Goal: Task Accomplishment & Management: Use online tool/utility

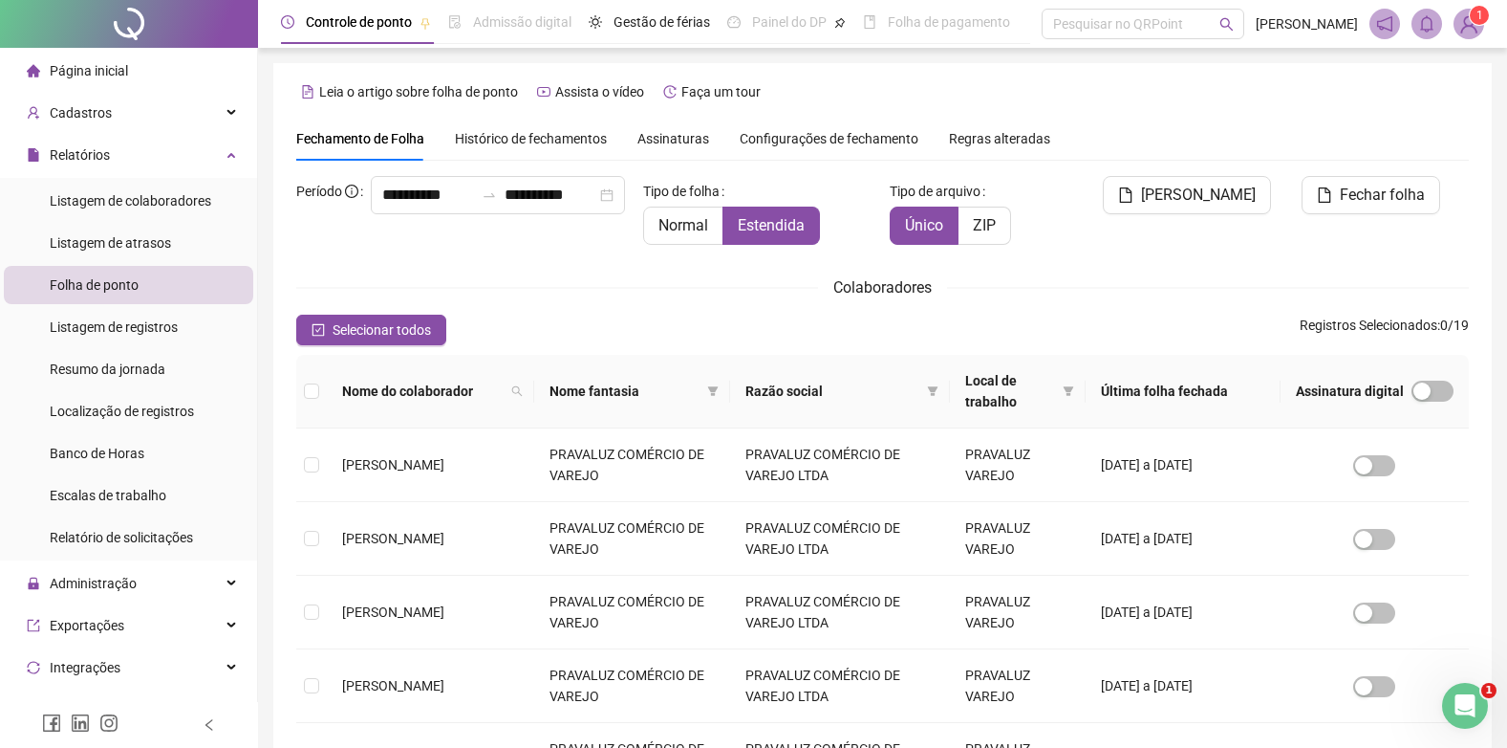
click at [72, 57] on div "Página inicial" at bounding box center [77, 71] width 101 height 38
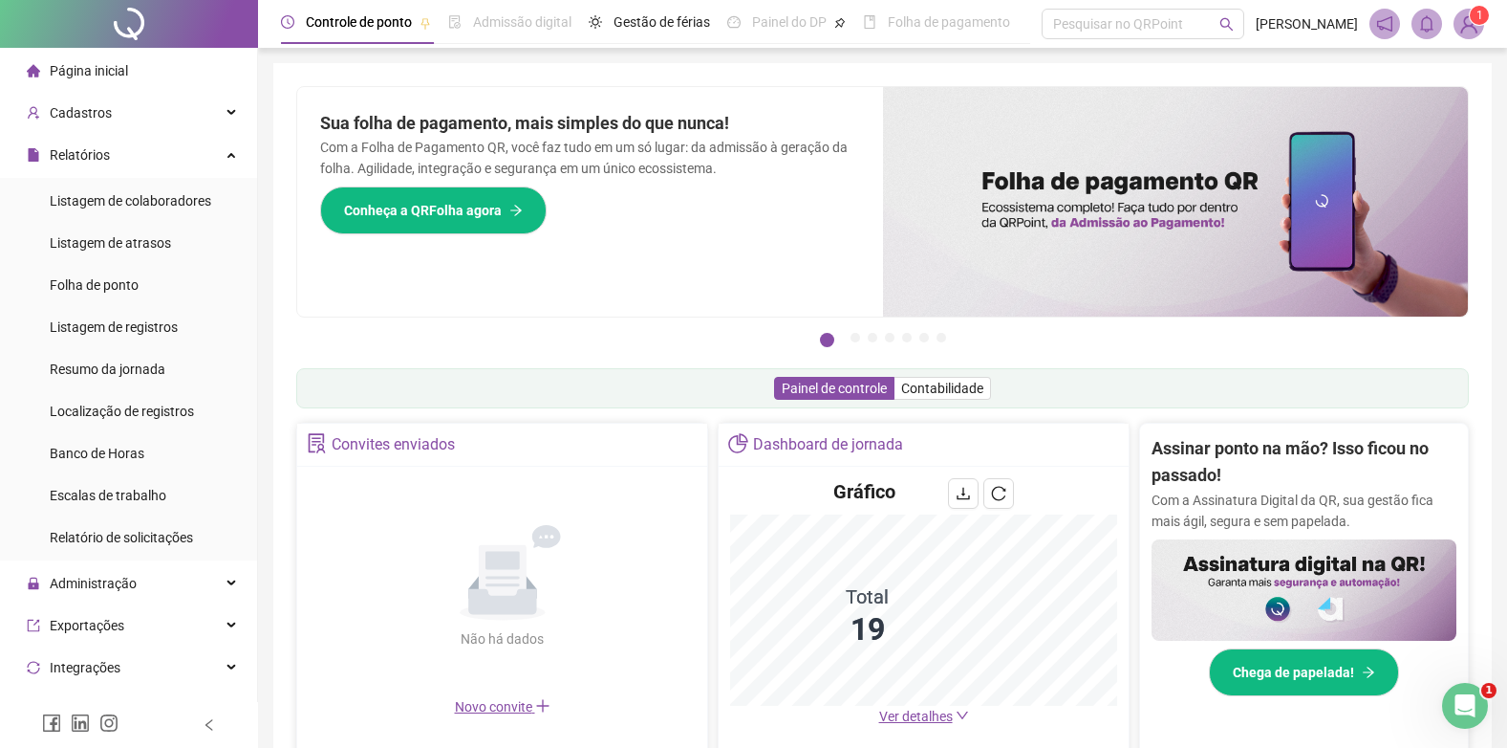
click at [67, 63] on span "Página inicial" at bounding box center [89, 70] width 78 height 15
click at [91, 281] on span "Folha de ponto" at bounding box center [94, 284] width 89 height 15
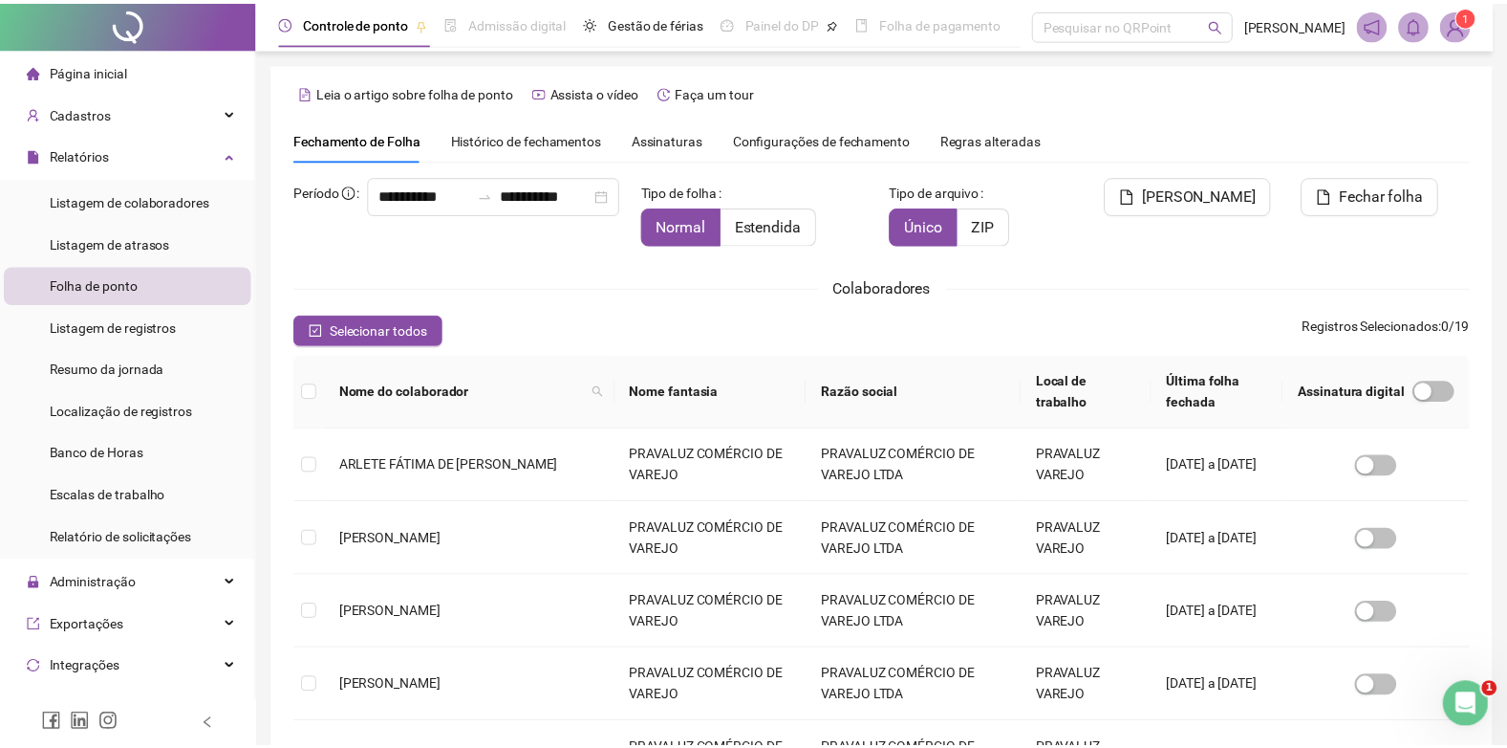
scroll to position [18, 0]
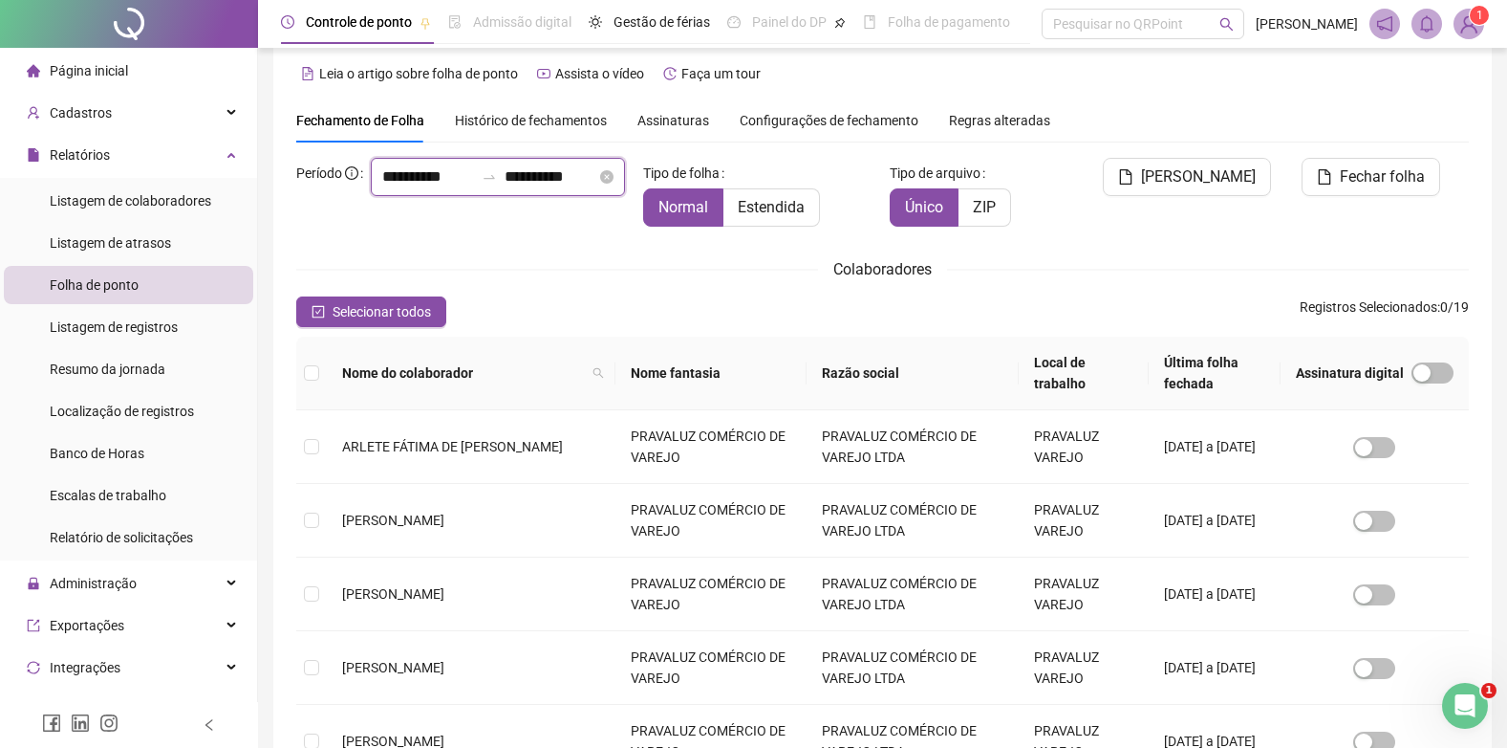
click at [505, 188] on input "**********" at bounding box center [551, 176] width 92 height 23
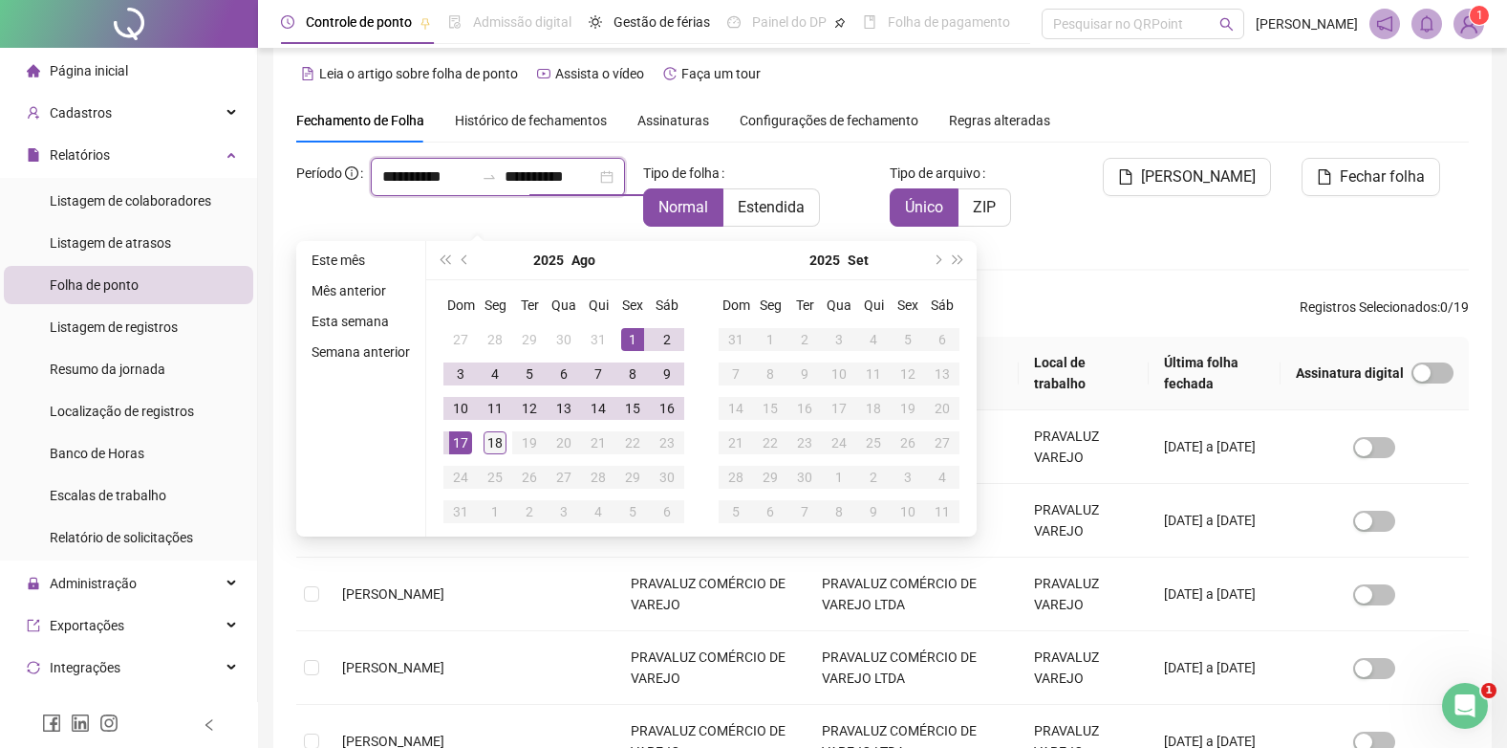
type input "**********"
click at [500, 437] on div "18" at bounding box center [495, 442] width 23 height 23
type input "**********"
click at [756, 208] on span "Estendida" at bounding box center [771, 207] width 67 height 18
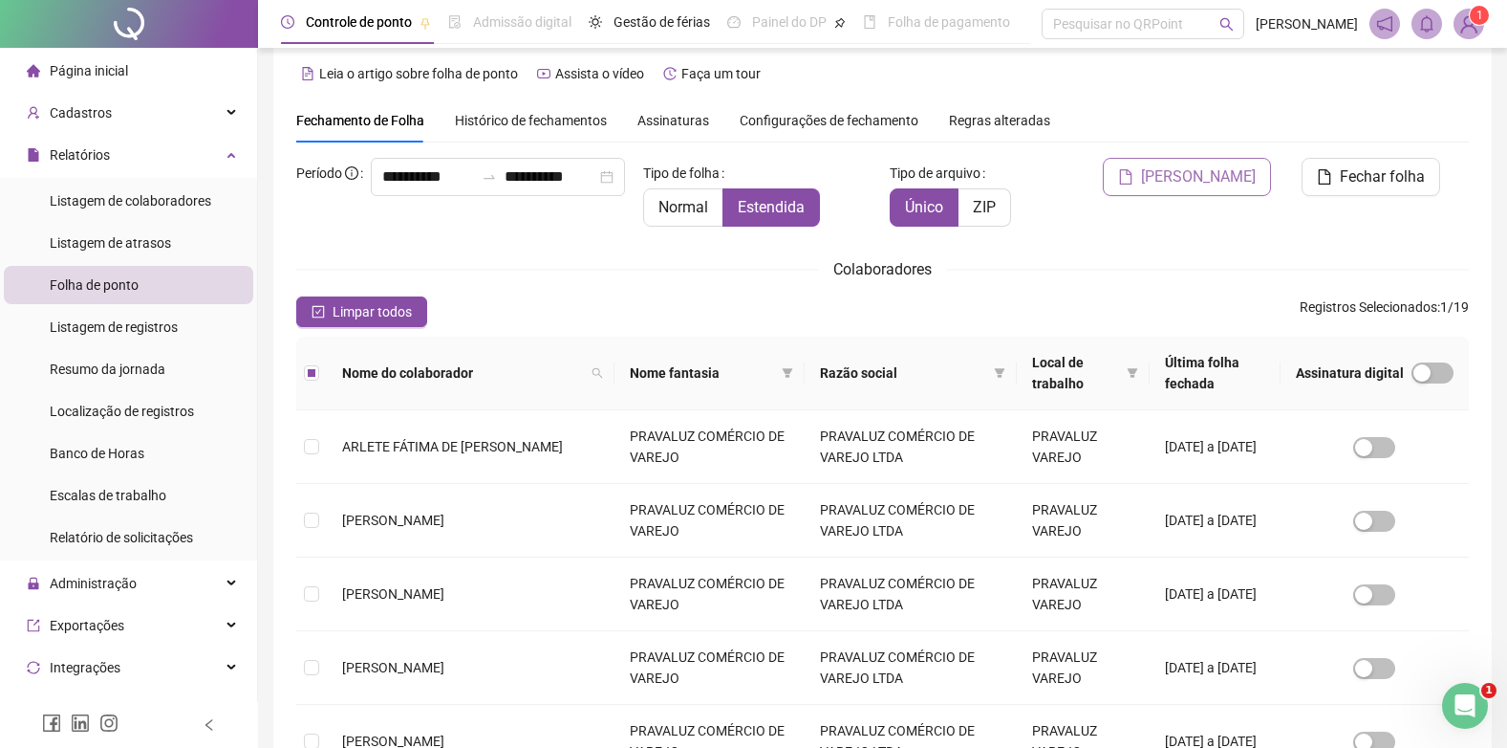
click at [1203, 164] on button "[PERSON_NAME]" at bounding box center [1187, 177] width 168 height 38
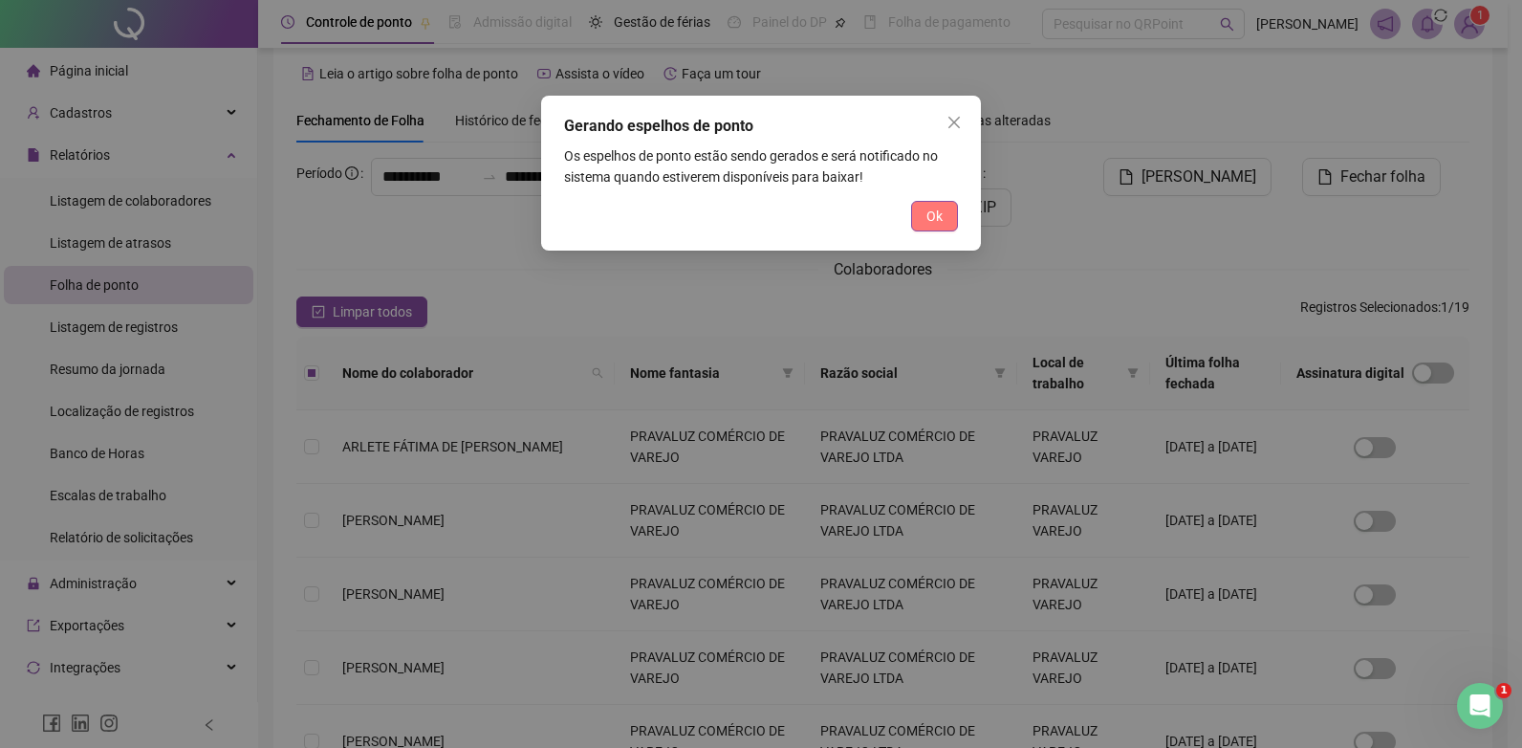
click at [938, 219] on span "Ok" at bounding box center [934, 216] width 16 height 21
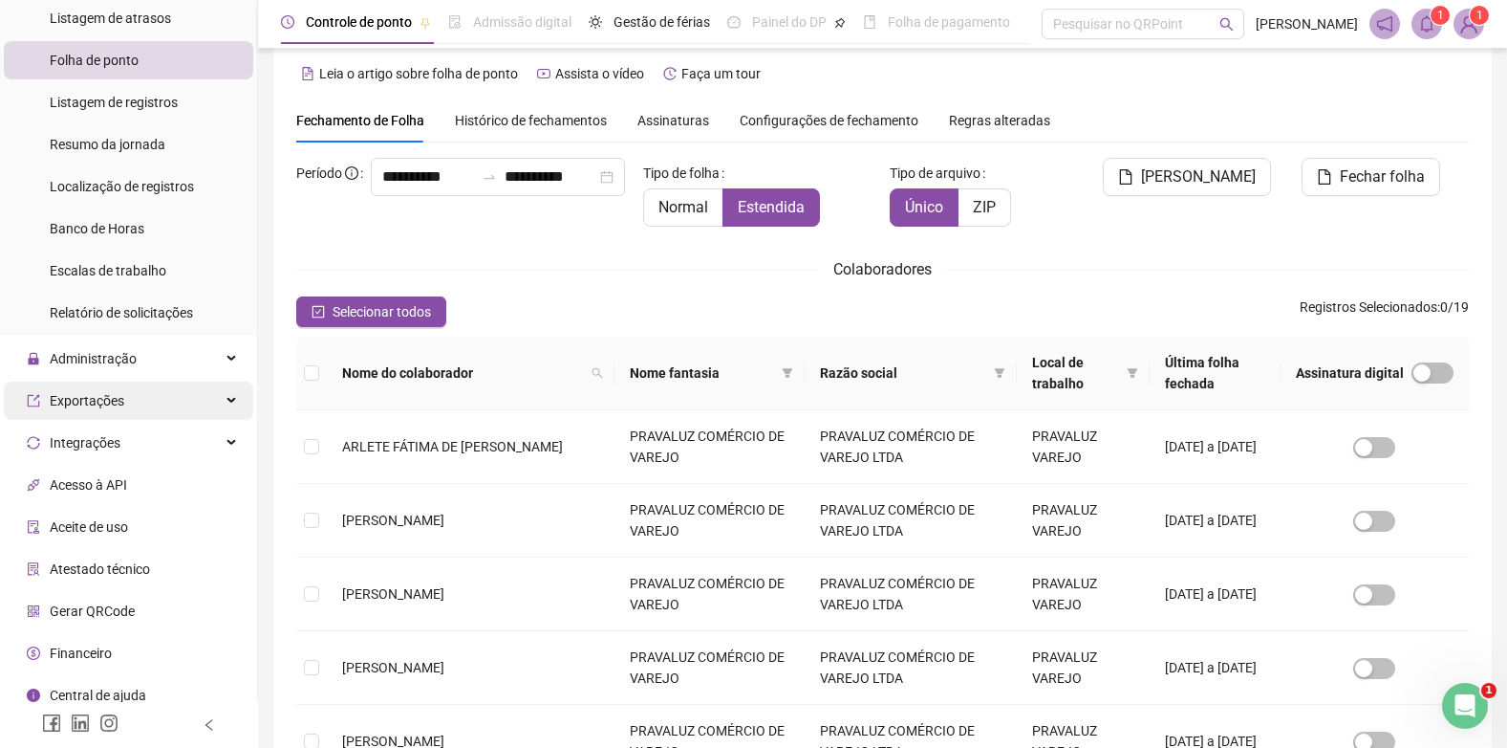
scroll to position [237, 0]
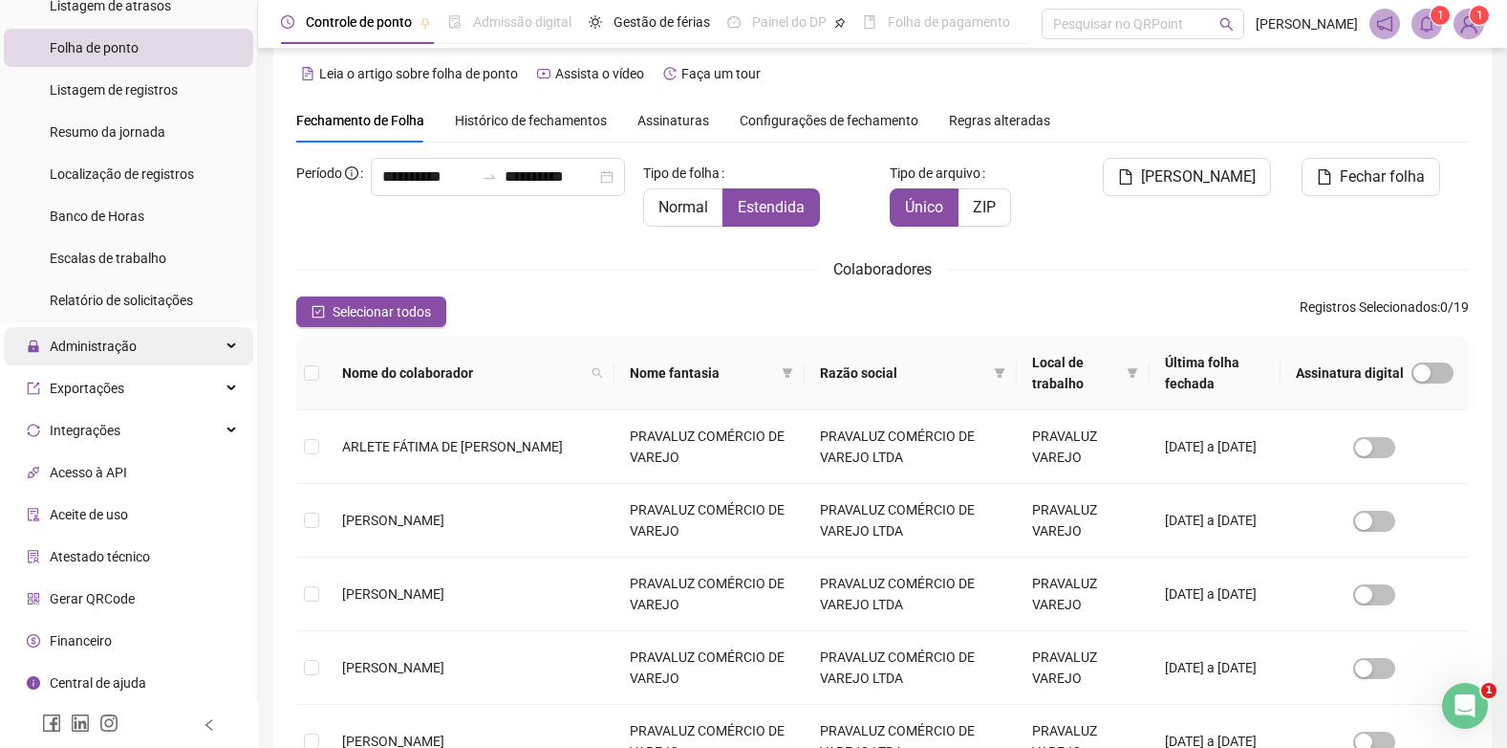
click at [109, 336] on span "Administração" at bounding box center [82, 346] width 110 height 38
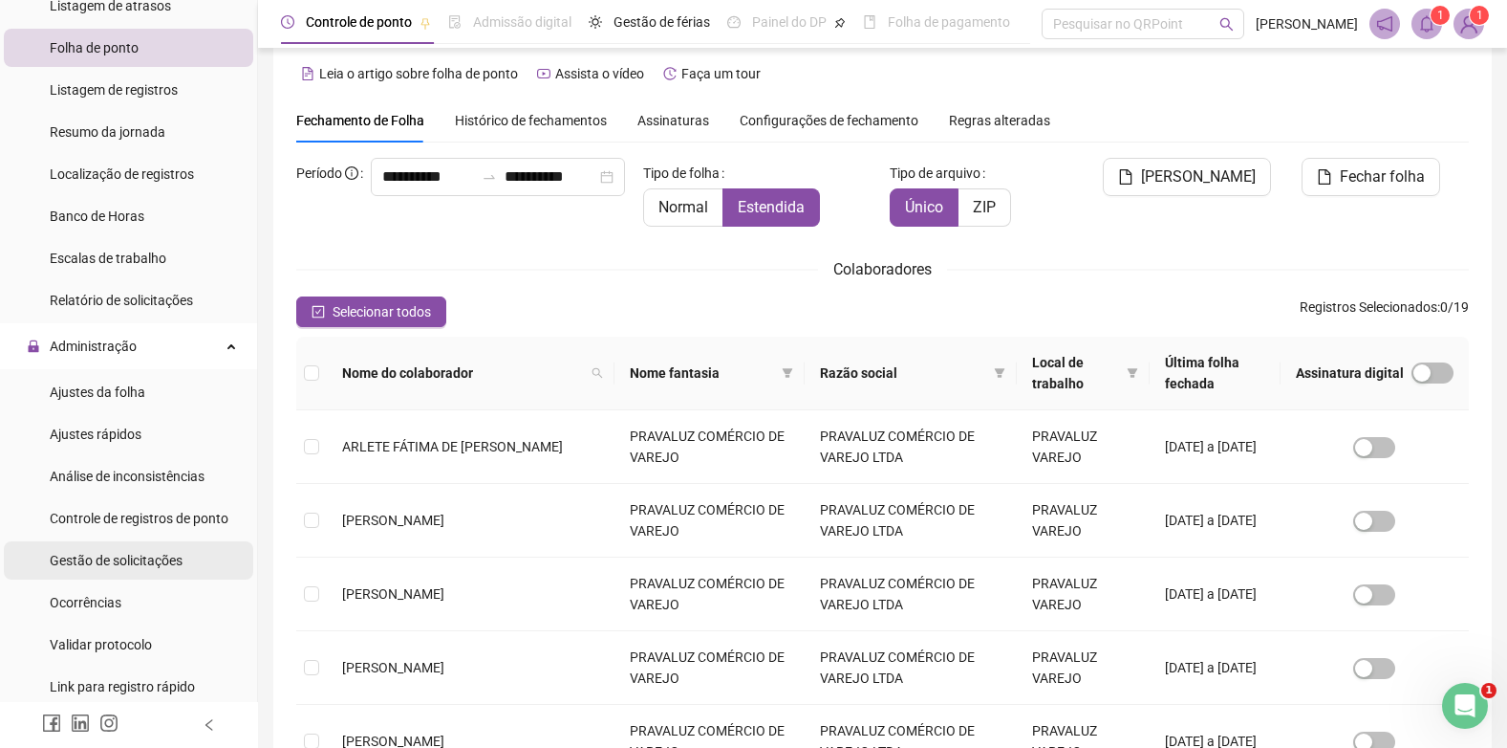
click at [114, 547] on div "Gestão de solicitações" at bounding box center [116, 560] width 133 height 38
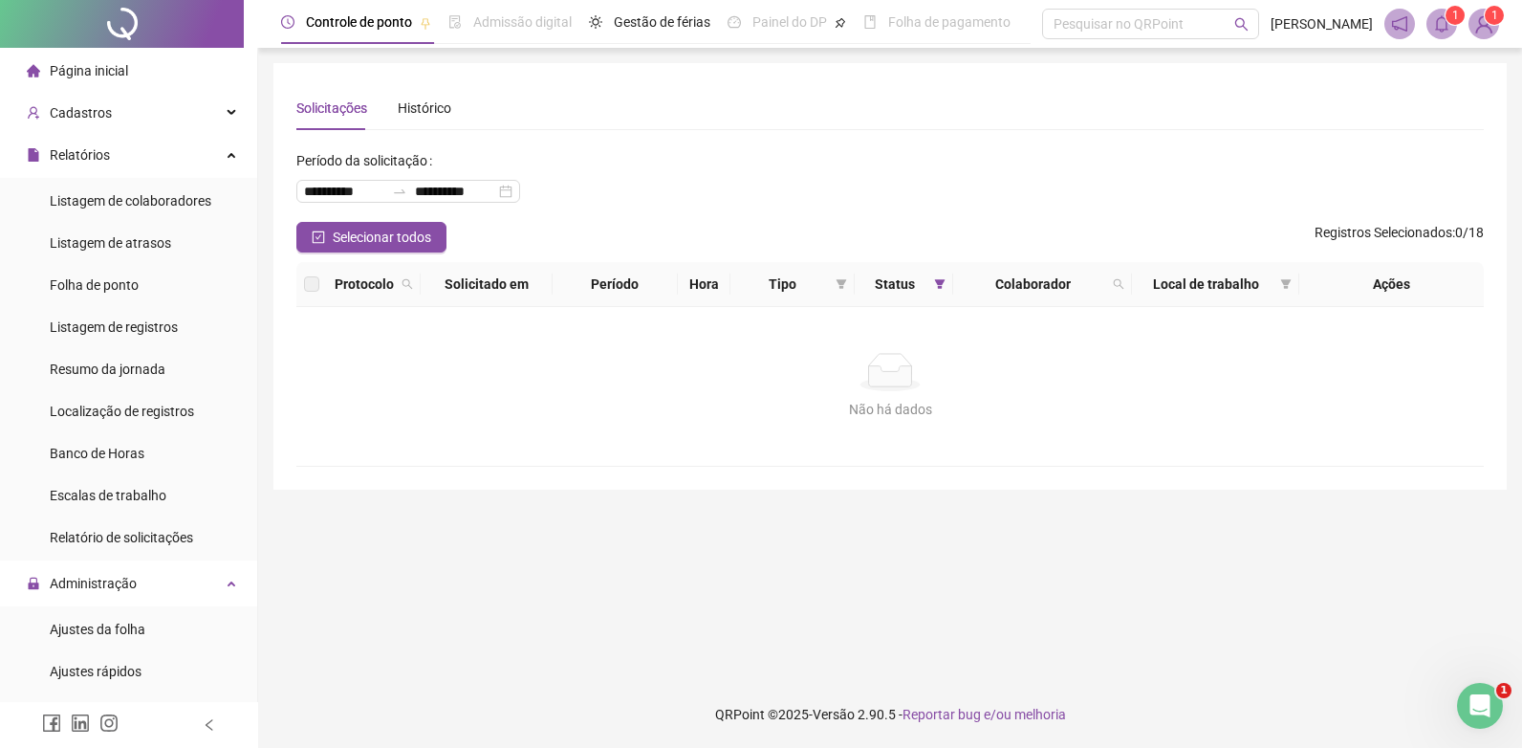
click at [76, 63] on span "Página inicial" at bounding box center [89, 70] width 78 height 15
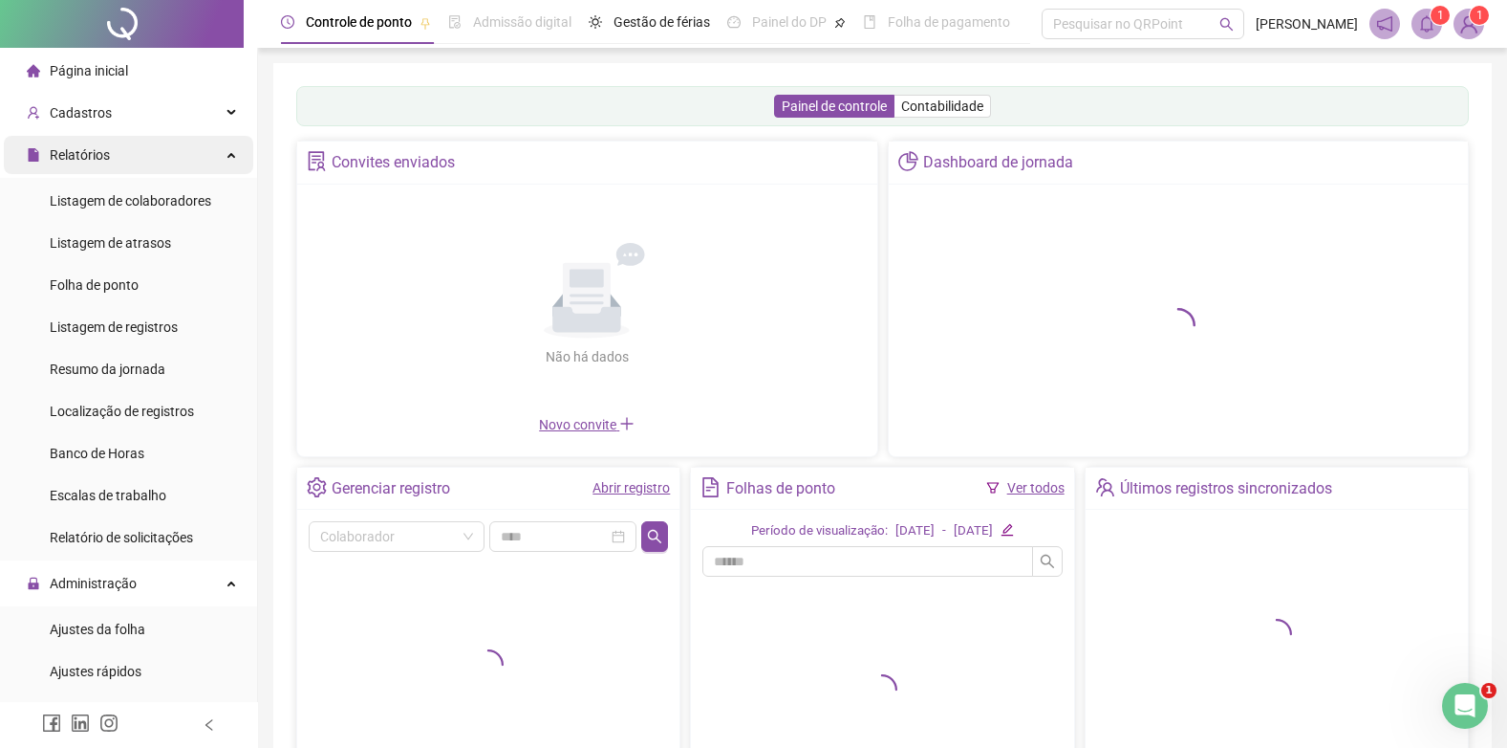
click at [96, 151] on span "Relatórios" at bounding box center [80, 154] width 60 height 15
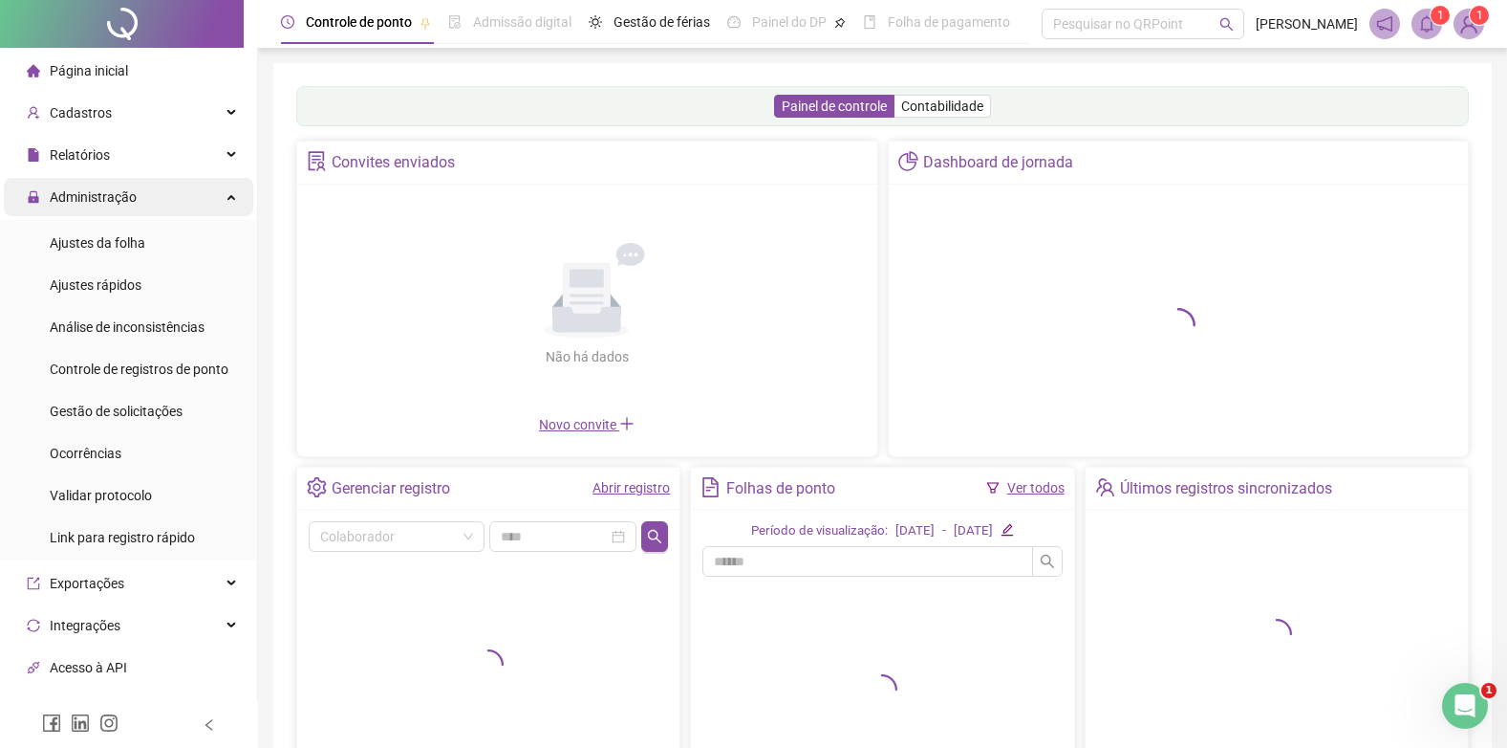
click at [178, 194] on div "Administração" at bounding box center [128, 197] width 249 height 38
